Goal: Information Seeking & Learning: Learn about a topic

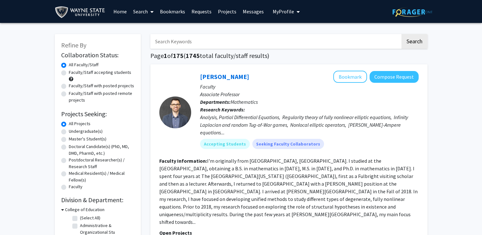
click at [61, 72] on div "Refine By Collaboration Status: Collaboration Status All Faculty/Staff Collabor…" at bounding box center [98, 233] width 86 height 399
click at [69, 72] on label "Faculty/Staff accepting students" at bounding box center [100, 72] width 62 height 7
click at [69, 72] on input "Faculty/Staff accepting students" at bounding box center [71, 71] width 4 height 4
radio input "true"
click at [69, 132] on label "Undergraduate(s)" at bounding box center [86, 131] width 34 height 7
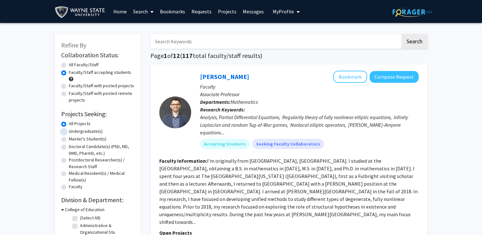
click at [69, 132] on input "Undergraduate(s)" at bounding box center [71, 130] width 4 height 4
radio input "true"
